Goal: Share content: Share content

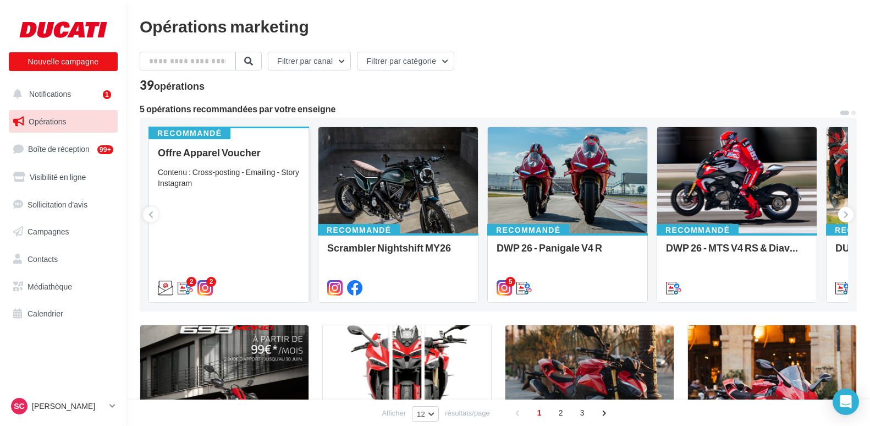
click at [217, 192] on div "Offre Apparel Voucher Contenu : Cross-posting - Emailing - Story Instagram" at bounding box center [229, 219] width 142 height 145
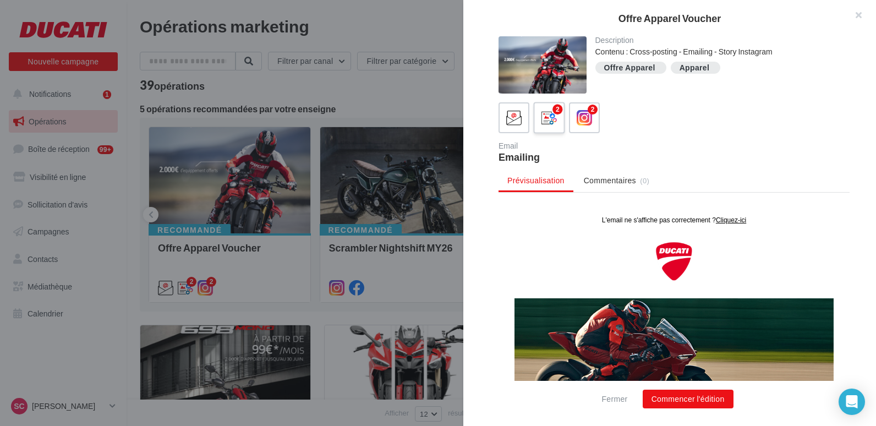
click at [558, 116] on div "2" at bounding box center [549, 118] width 20 height 20
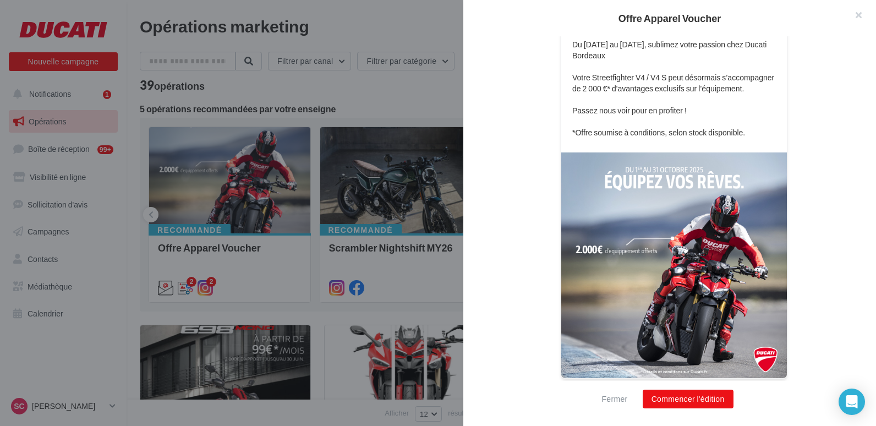
scroll to position [252, 0]
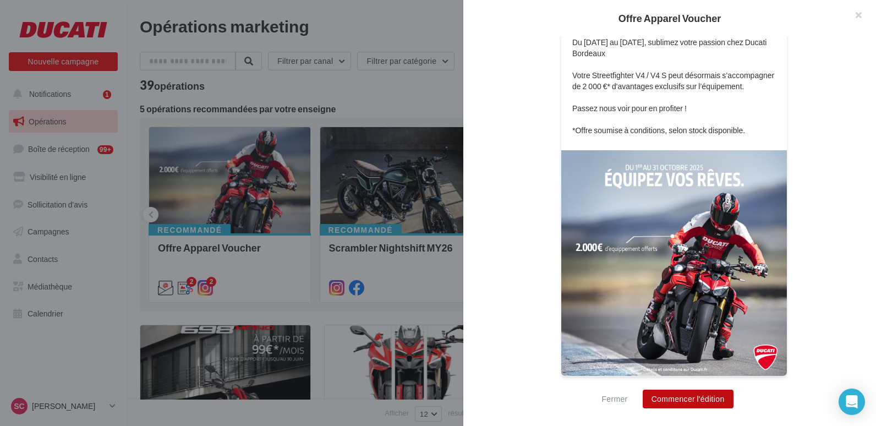
click at [683, 396] on button "Commencer l'édition" at bounding box center [687, 398] width 91 height 19
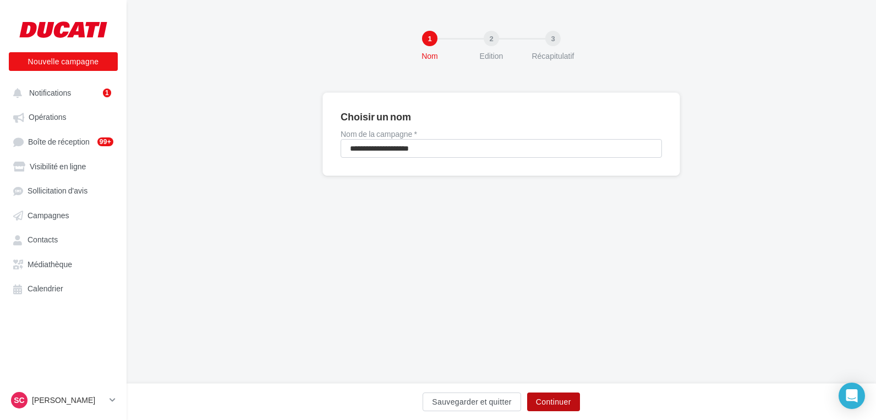
drag, startPoint x: 554, startPoint y: 398, endPoint x: 546, endPoint y: 386, distance: 14.3
click at [554, 398] on button "Continuer" at bounding box center [553, 402] width 53 height 19
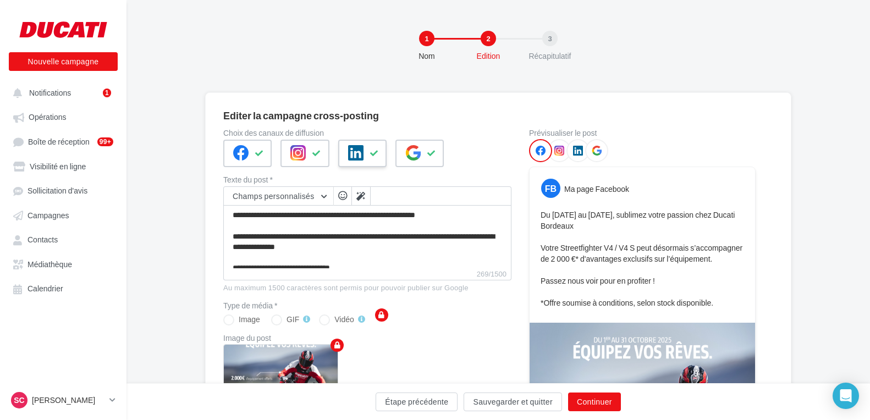
click at [370, 156] on button at bounding box center [374, 153] width 13 height 17
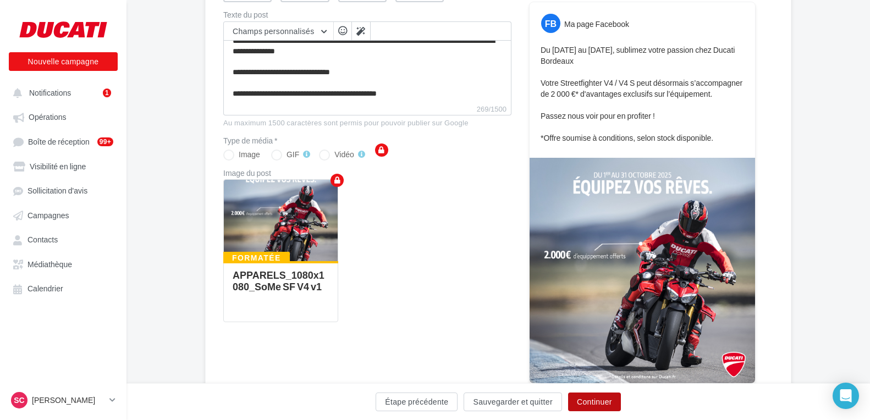
click at [597, 402] on button "Continuer" at bounding box center [594, 402] width 53 height 19
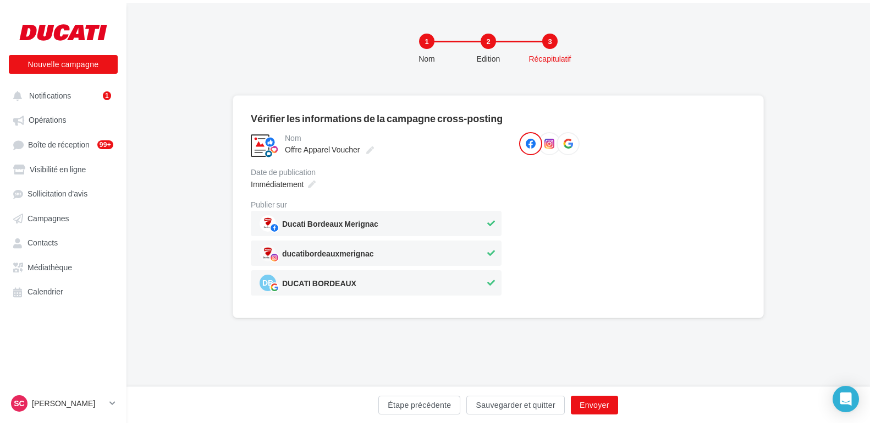
scroll to position [0, 0]
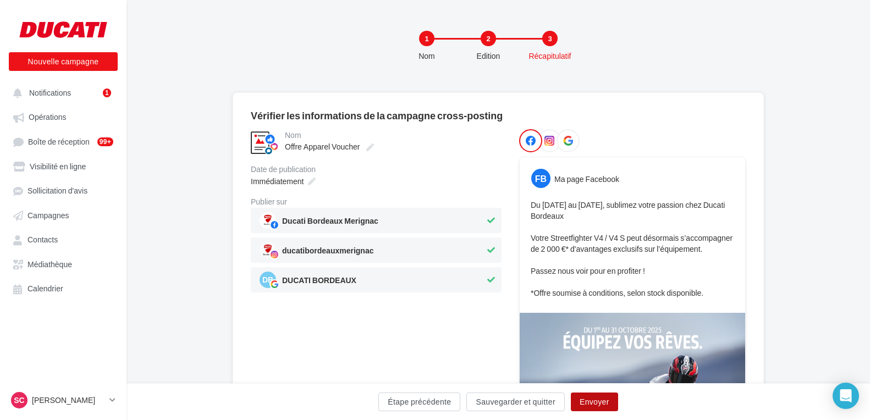
click at [589, 405] on button "Envoyer" at bounding box center [594, 402] width 47 height 19
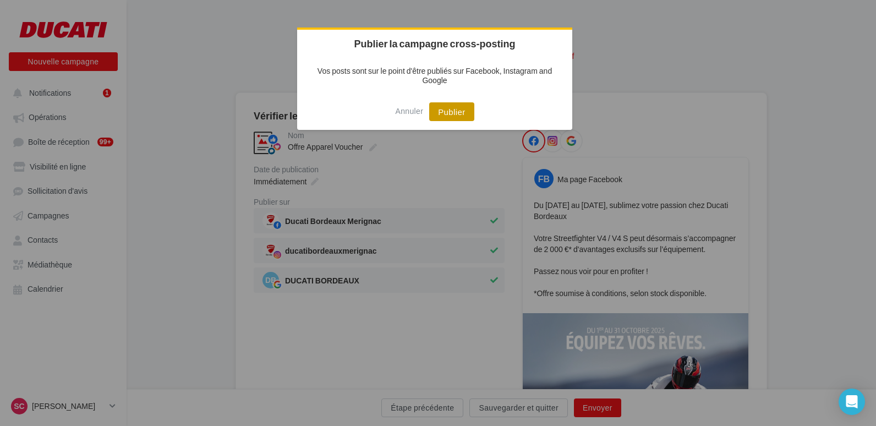
click at [459, 115] on button "Publier" at bounding box center [451, 111] width 45 height 19
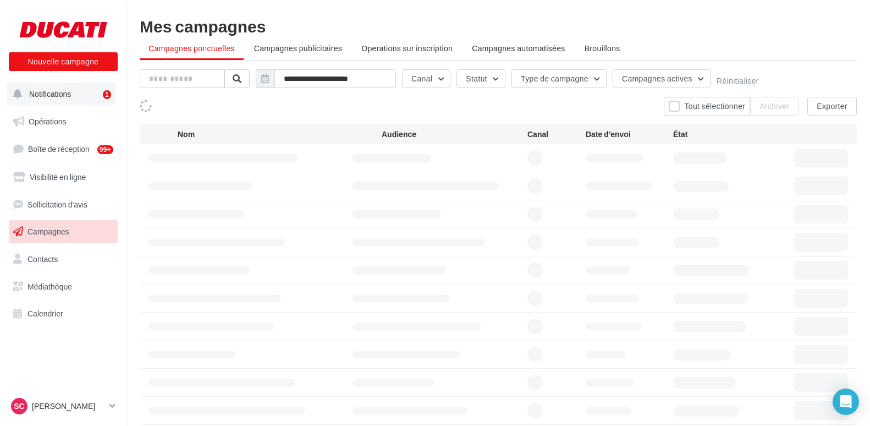
click at [54, 94] on span "Notifications" at bounding box center [50, 93] width 42 height 9
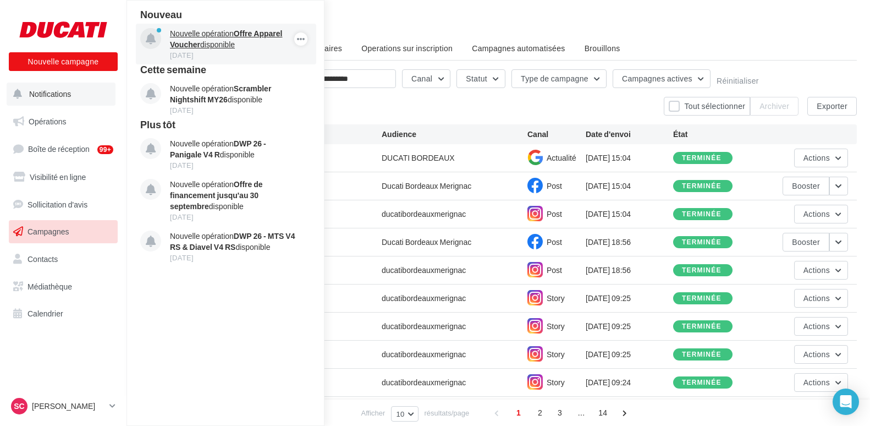
click at [225, 35] on p "Nouvelle opération Offre Apparel Voucher disponible" at bounding box center [234, 39] width 128 height 22
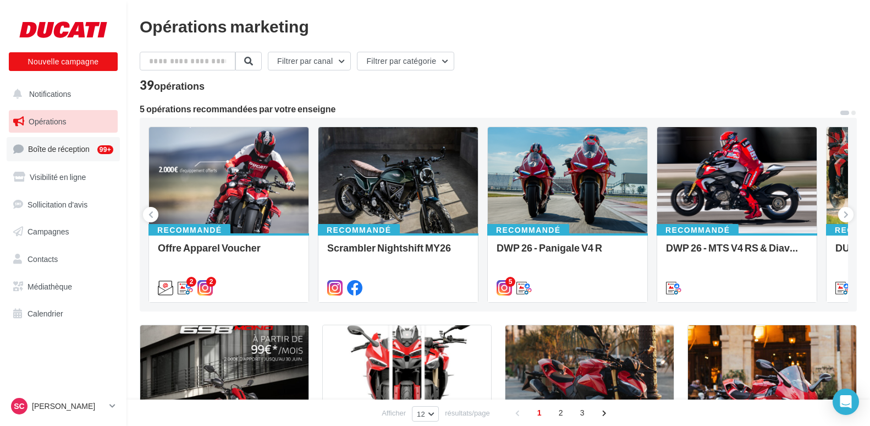
click at [63, 150] on span "Boîte de réception" at bounding box center [59, 148] width 62 height 9
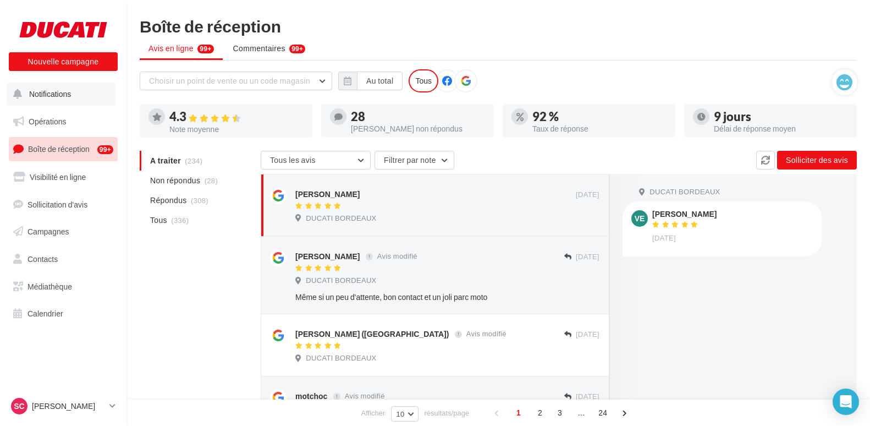
click at [60, 94] on span "Notifications" at bounding box center [50, 93] width 42 height 9
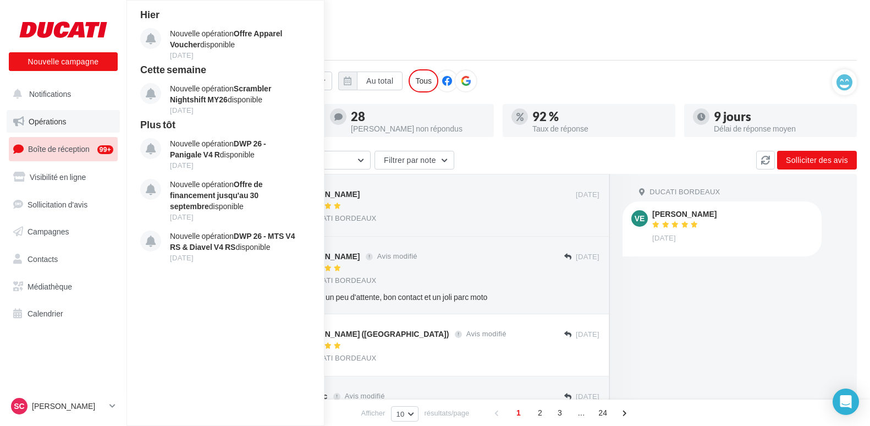
click at [57, 122] on span "Opérations" at bounding box center [47, 121] width 37 height 9
